Goal: Information Seeking & Learning: Learn about a topic

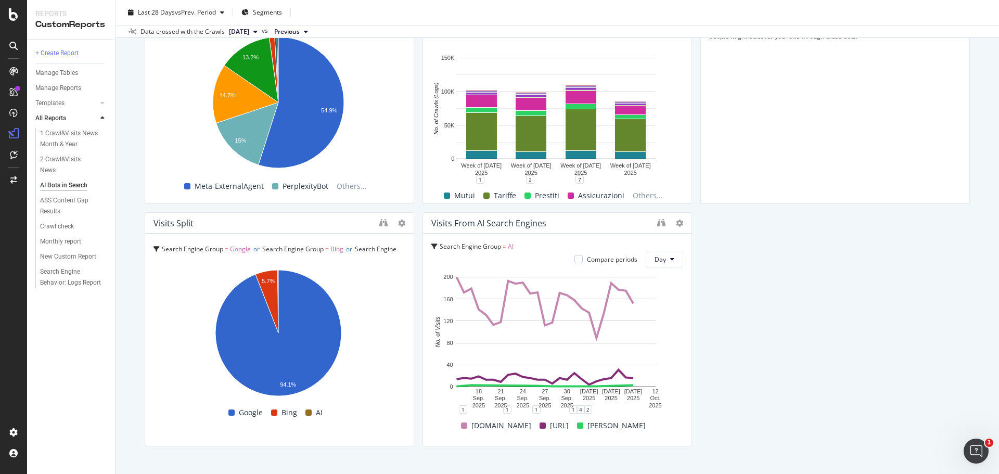
scroll to position [1441, 0]
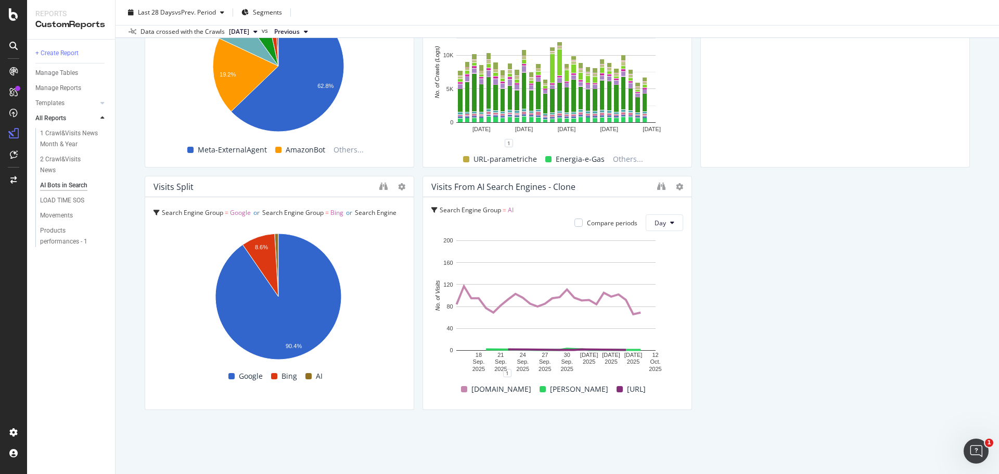
scroll to position [1441, 0]
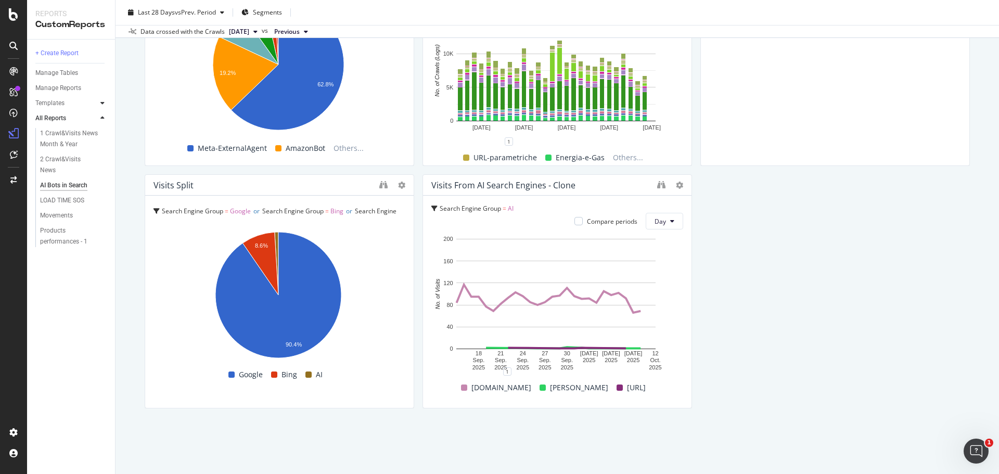
click at [103, 104] on icon at bounding box center [102, 103] width 4 height 6
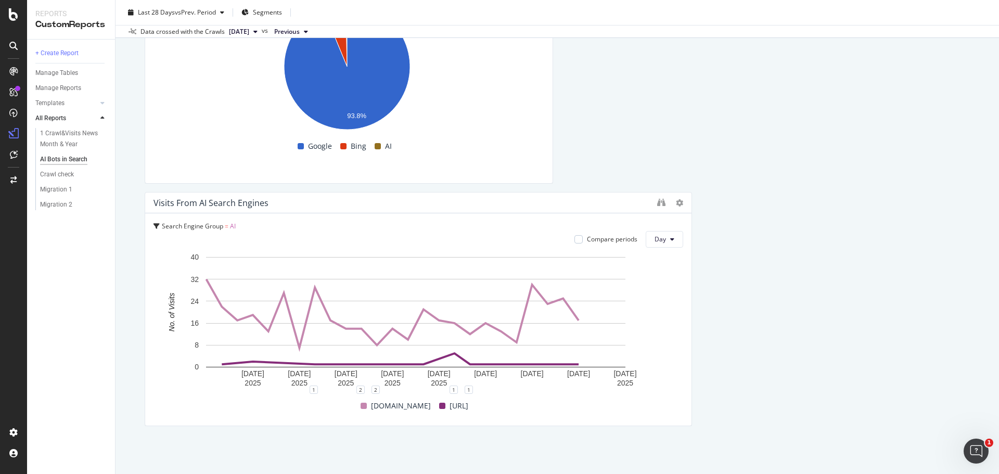
scroll to position [2984, 0]
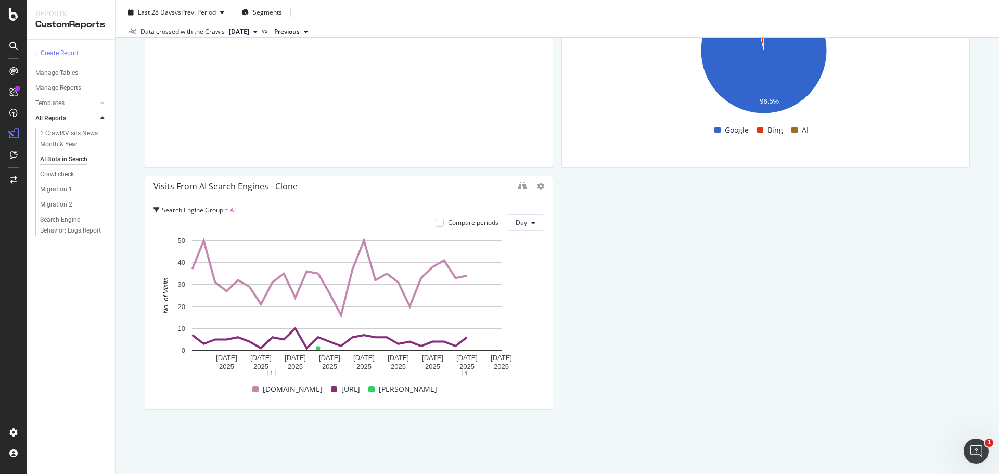
scroll to position [1952, 0]
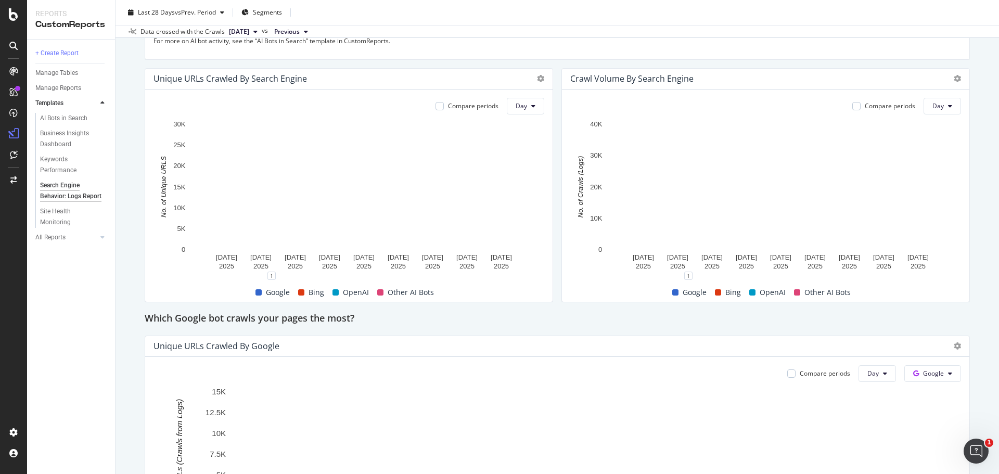
scroll to position [364, 0]
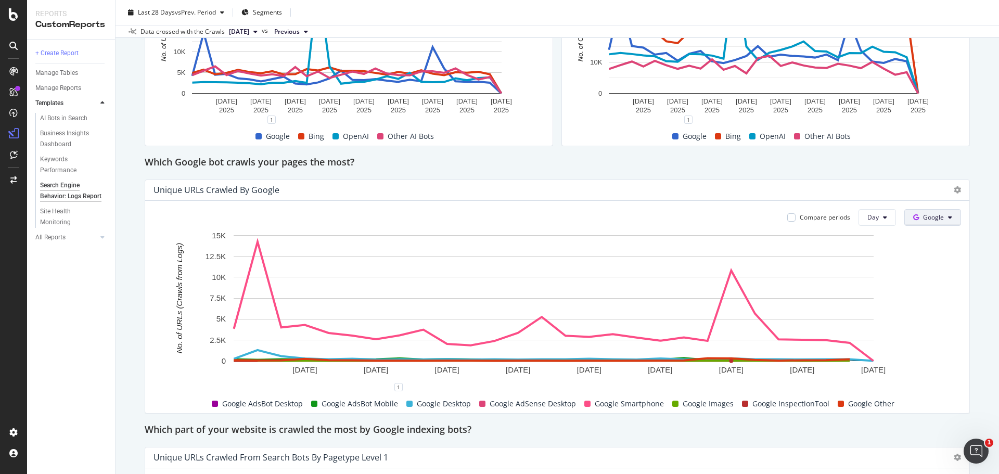
click at [936, 213] on span "Google" at bounding box center [933, 217] width 21 height 9
click at [940, 252] on div "Bing" at bounding box center [934, 257] width 72 height 15
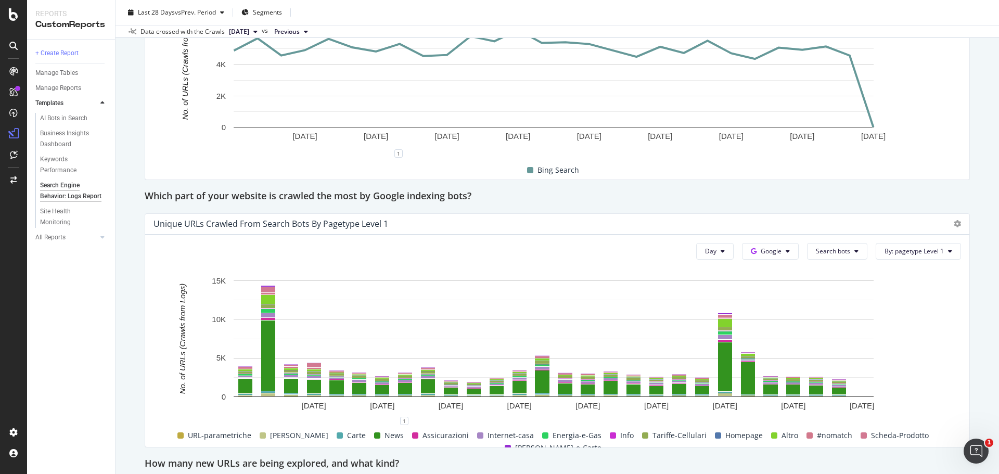
scroll to position [624, 0]
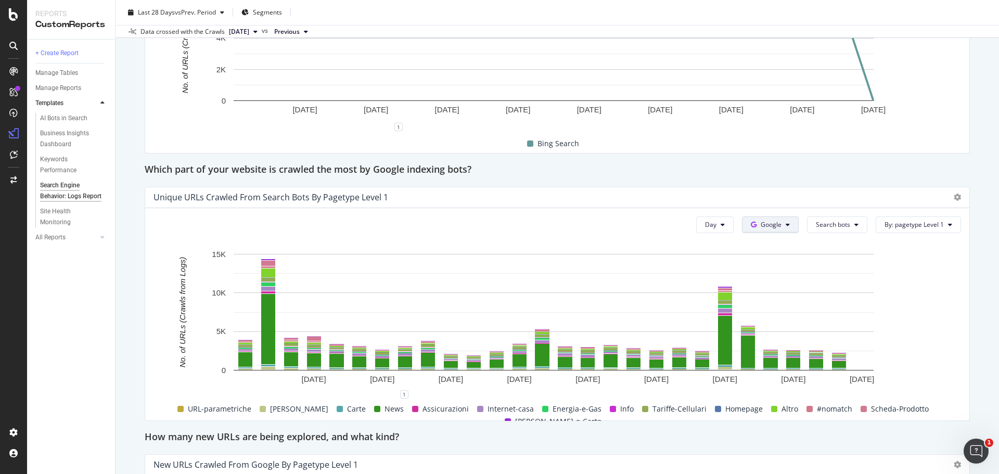
click at [770, 224] on span "Google" at bounding box center [771, 224] width 21 height 9
click at [770, 264] on span "Bing" at bounding box center [780, 264] width 39 height 9
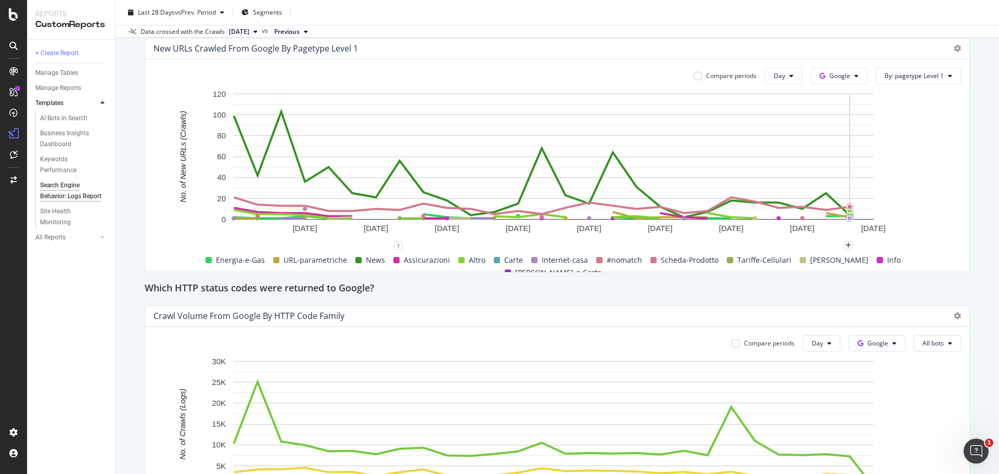
scroll to position [1145, 0]
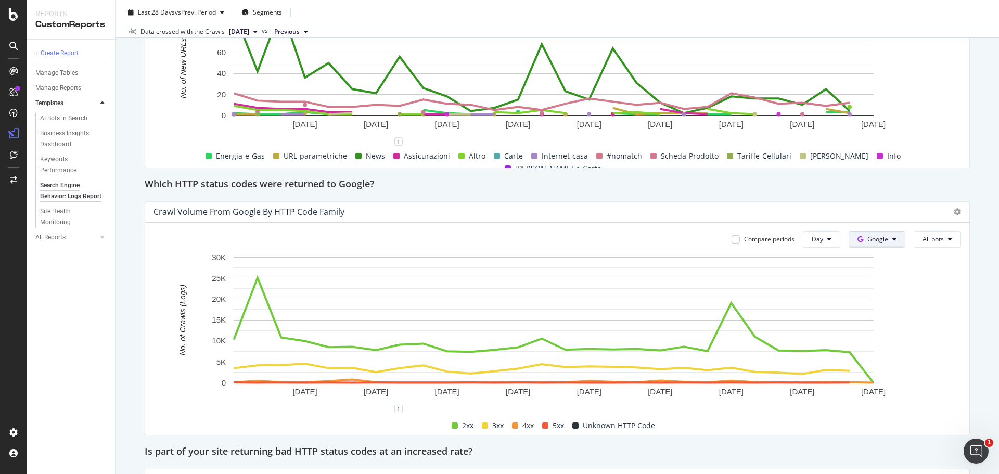
click at [870, 244] on span "Google" at bounding box center [877, 239] width 21 height 9
click at [869, 277] on span "Bing" at bounding box center [886, 279] width 39 height 9
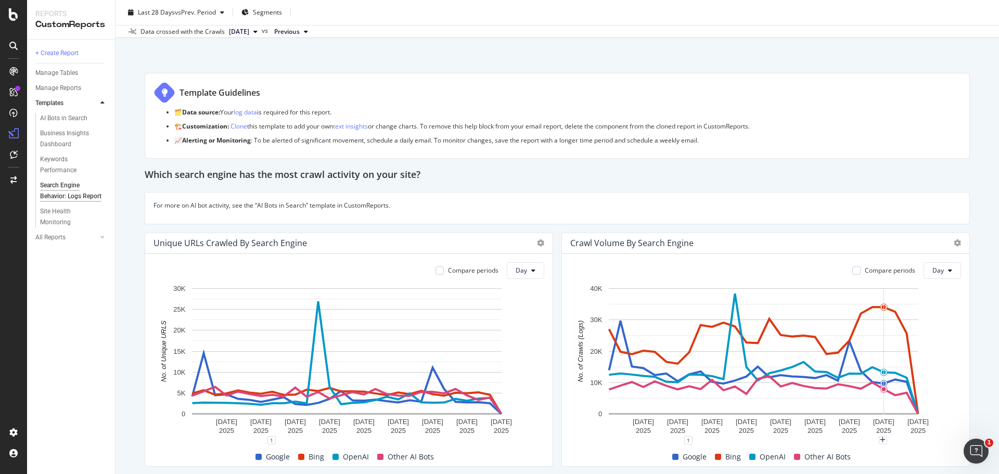
scroll to position [0, 0]
